Goal: Information Seeking & Learning: Find specific fact

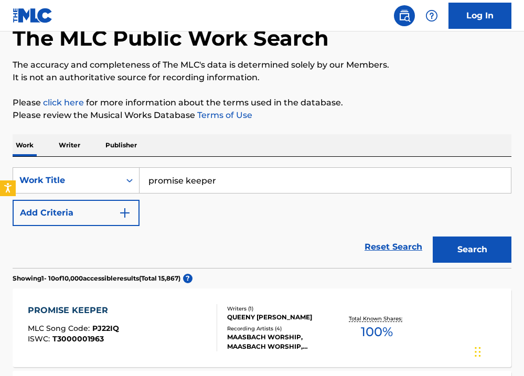
click at [123, 219] on img "Search Form" at bounding box center [125, 213] width 13 height 13
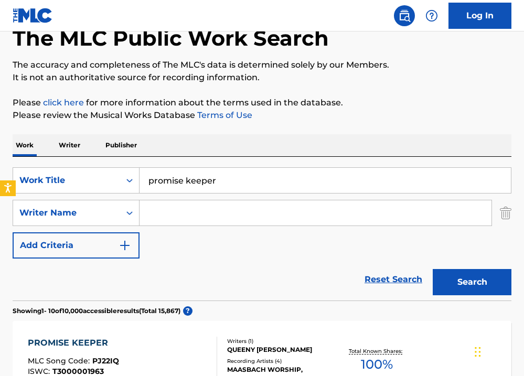
click at [162, 216] on input "Search Form" at bounding box center [316, 212] width 352 height 25
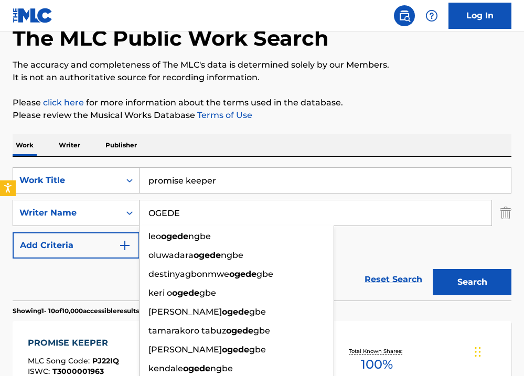
click at [85, 282] on div "Reset Search Search" at bounding box center [262, 280] width 499 height 42
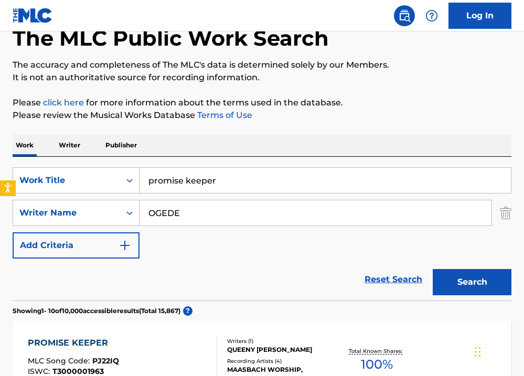
click at [301, 223] on input "OGEDE" at bounding box center [316, 212] width 352 height 25
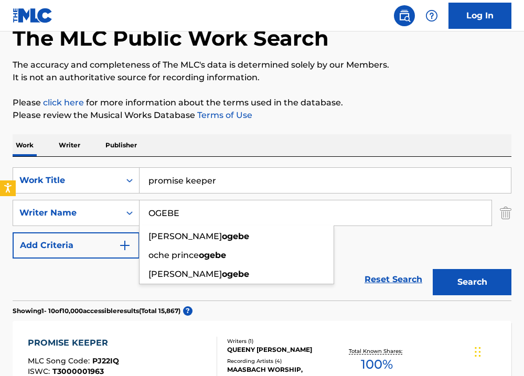
click at [483, 285] on button "Search" at bounding box center [472, 282] width 79 height 26
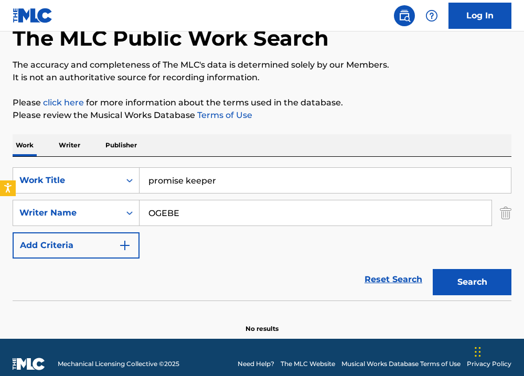
click at [148, 216] on input "OGEBE" at bounding box center [316, 212] width 352 height 25
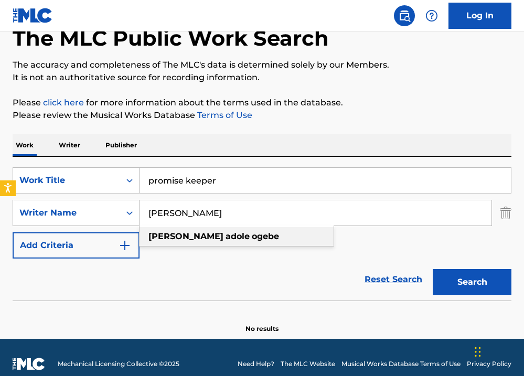
click at [223, 234] on span "Search Form" at bounding box center [224, 236] width 2 height 10
type input "[PERSON_NAME] ogebe"
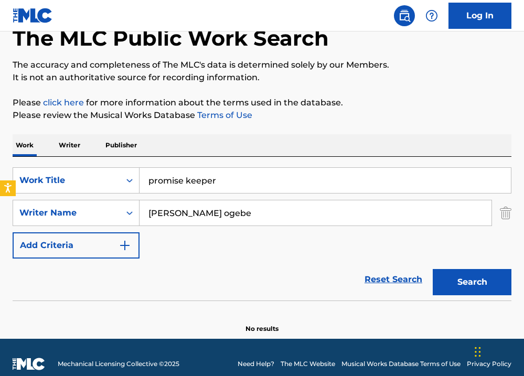
click at [477, 276] on button "Search" at bounding box center [472, 282] width 79 height 26
click at [129, 210] on icon "Search Form" at bounding box center [129, 213] width 10 height 10
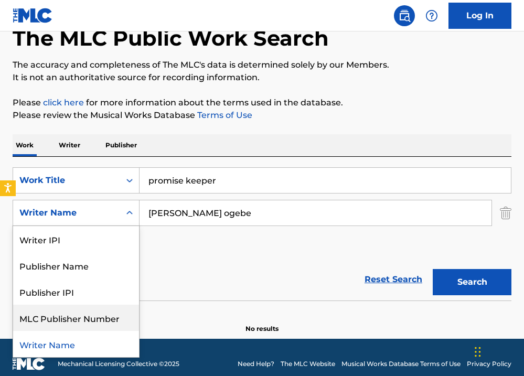
click at [167, 294] on div "Reset Search Search" at bounding box center [262, 280] width 499 height 42
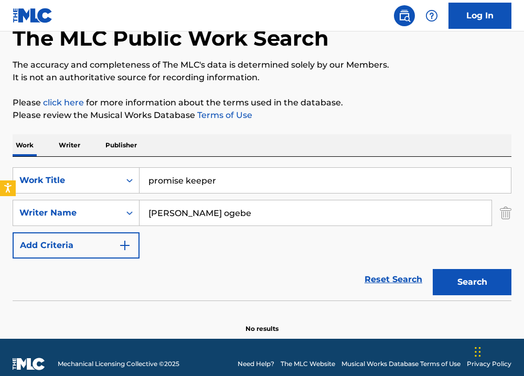
click at [505, 215] on img "Search Form" at bounding box center [506, 213] width 12 height 26
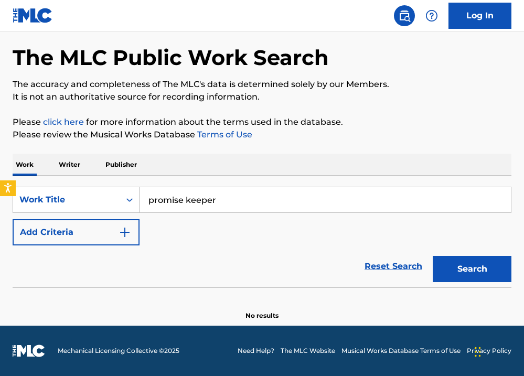
click at [486, 266] on button "Search" at bounding box center [472, 269] width 79 height 26
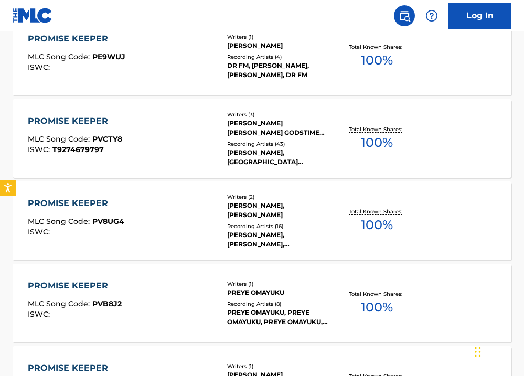
scroll to position [461, 0]
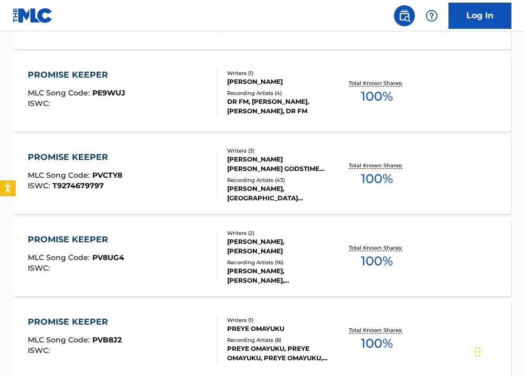
click at [282, 167] on div "[PERSON_NAME] [PERSON_NAME] GODSTIME AGU, [GEOGRAPHIC_DATA][PERSON_NAME]" at bounding box center [281, 164] width 109 height 19
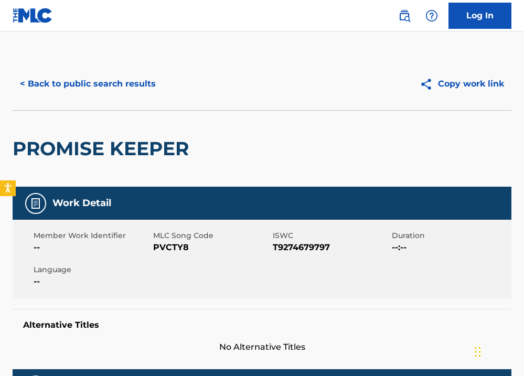
click at [282, 167] on div "PROMISE KEEPER" at bounding box center [262, 148] width 499 height 77
click at [98, 75] on button "< Back to public search results" at bounding box center [88, 84] width 151 height 26
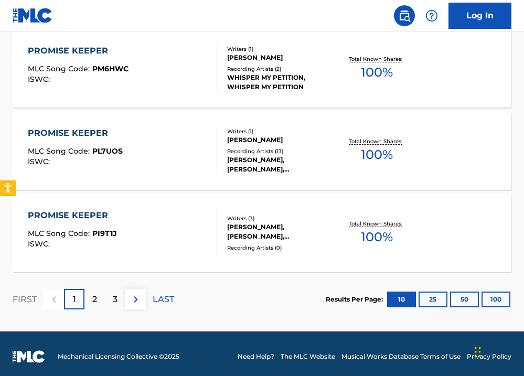
scroll to position [903, 0]
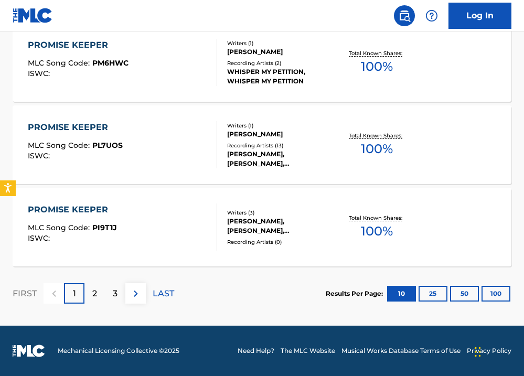
click at [102, 295] on div "2" at bounding box center [94, 293] width 20 height 20
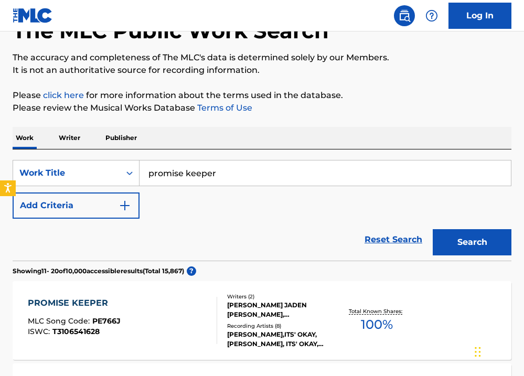
scroll to position [63, 0]
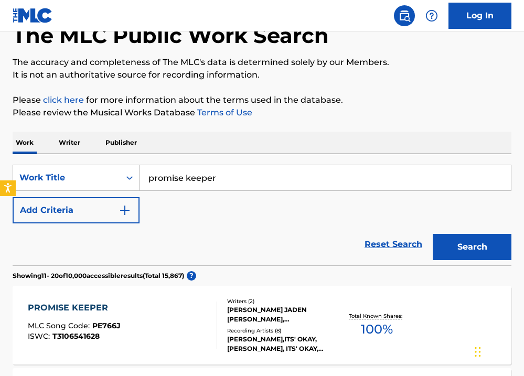
click at [123, 208] on img "Search Form" at bounding box center [125, 210] width 13 height 13
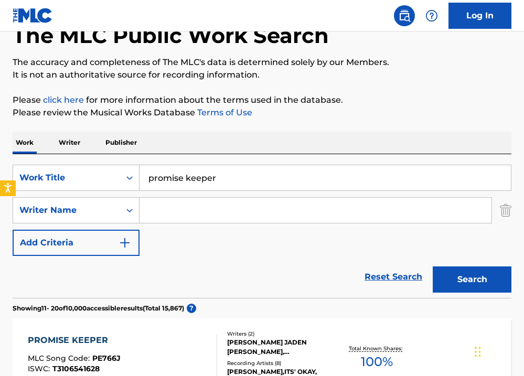
click at [179, 217] on input "Search Form" at bounding box center [316, 210] width 352 height 25
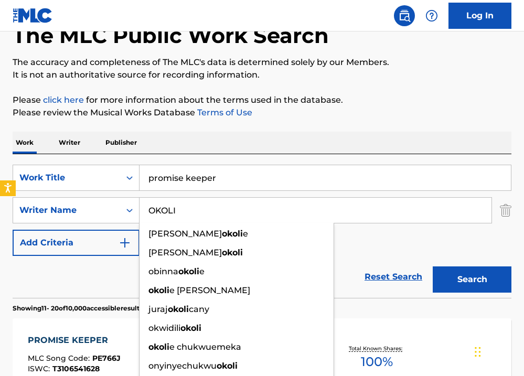
type input "OKOLI"
click at [433, 266] on button "Search" at bounding box center [472, 279] width 79 height 26
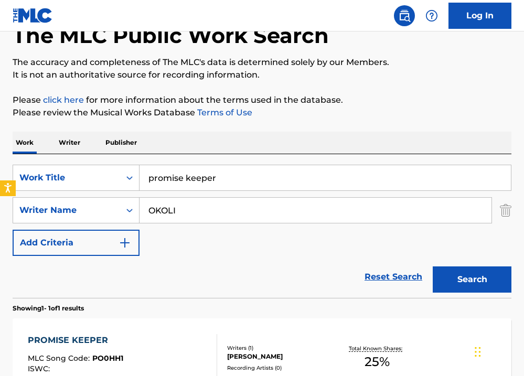
click at [291, 295] on div "Reset Search Search" at bounding box center [262, 277] width 499 height 42
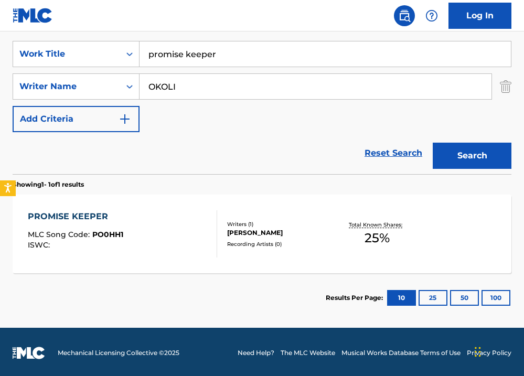
scroll to position [189, 0]
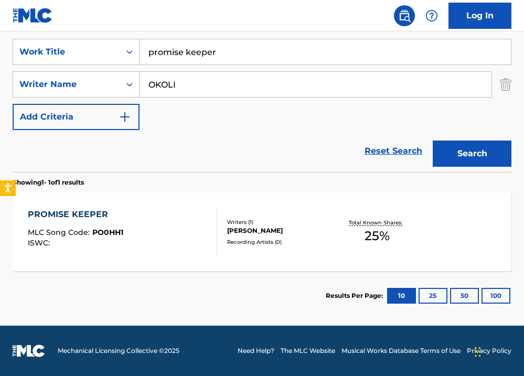
click at [243, 233] on div "[PERSON_NAME]" at bounding box center [281, 230] width 109 height 9
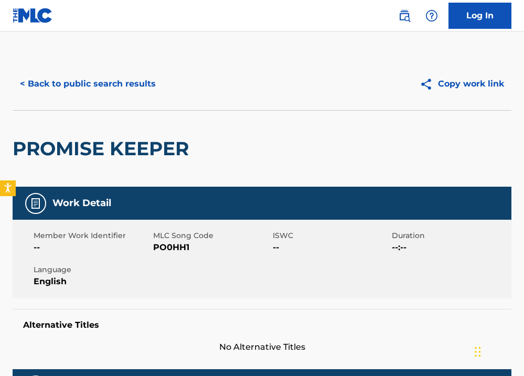
click at [243, 233] on span "MLC Song Code" at bounding box center [211, 235] width 117 height 11
